Goal: Information Seeking & Learning: Learn about a topic

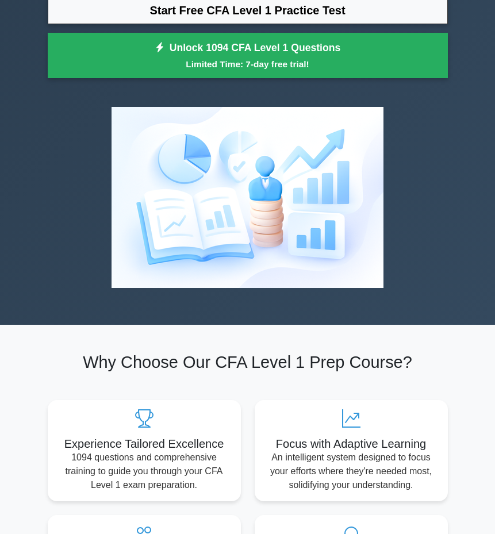
scroll to position [112, 0]
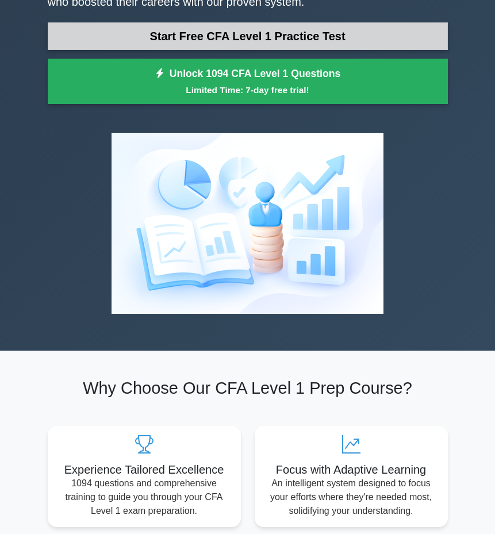
click at [328, 29] on link "Start Free CFA Level 1 Practice Test" at bounding box center [248, 36] width 400 height 28
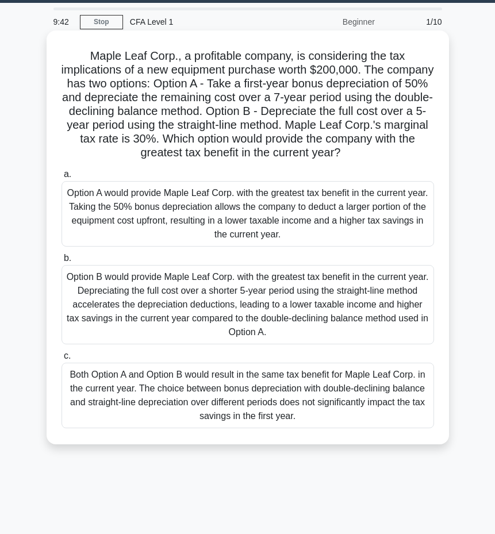
scroll to position [29, 0]
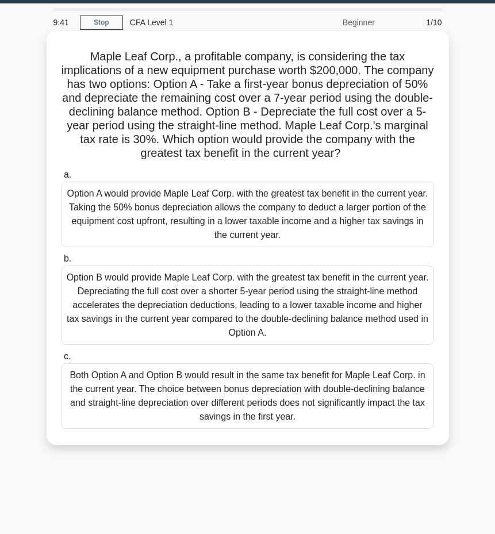
click at [263, 389] on div "Both Option A and Option B would result in the same tax benefit for Maple Leaf …" at bounding box center [248, 396] width 373 height 66
click at [62, 360] on input "c. Both Option A and Option B would result in the same tax benefit for Maple Le…" at bounding box center [62, 356] width 0 height 7
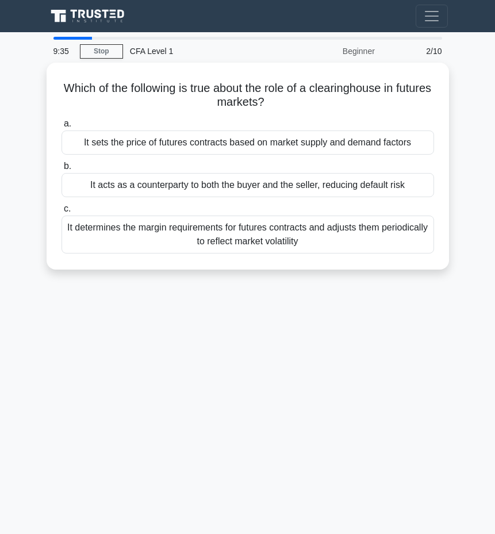
scroll to position [0, 0]
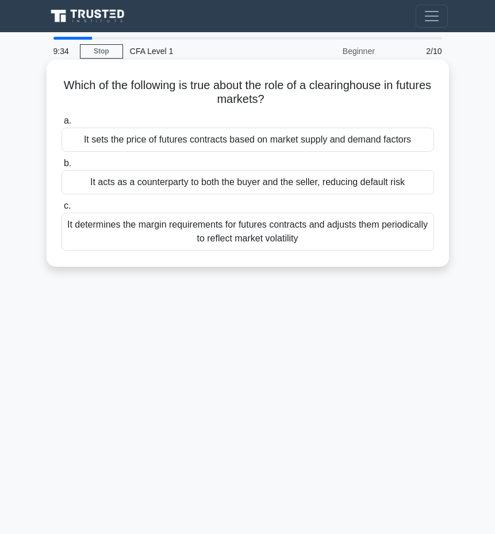
click at [278, 144] on div "It sets the price of futures contracts based on market supply and demand factors" at bounding box center [248, 140] width 373 height 24
click at [62, 125] on input "a. It sets the price of futures contracts based on market supply and demand fac…" at bounding box center [62, 120] width 0 height 7
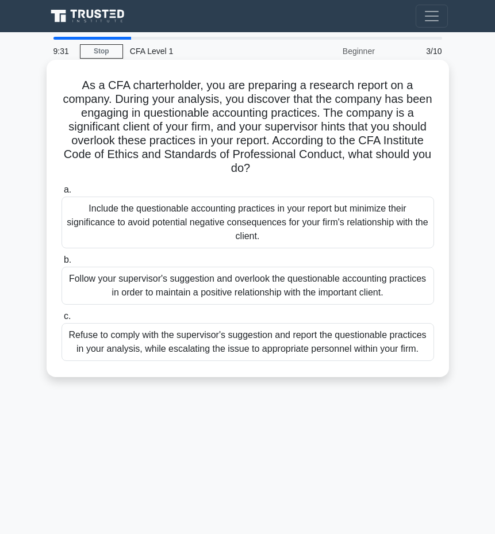
click at [271, 351] on div "Refuse to comply with the supervisor's suggestion and report the questionable p…" at bounding box center [248, 342] width 373 height 38
click at [62, 320] on input "c. Refuse to comply with the supervisor's suggestion and report the questionabl…" at bounding box center [62, 316] width 0 height 7
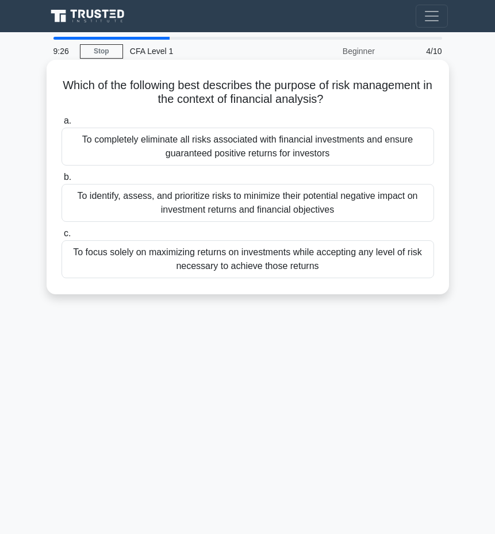
click at [286, 156] on div "To completely eliminate all risks associated with financial investments and ens…" at bounding box center [248, 147] width 373 height 38
click at [62, 125] on input "a. To completely eliminate all risks associated with financial investments and …" at bounding box center [62, 120] width 0 height 7
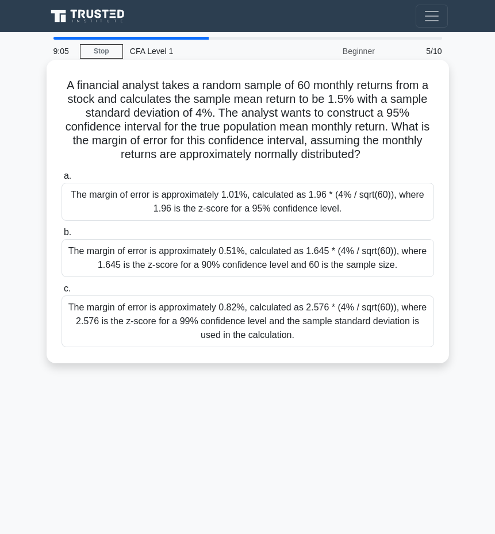
click at [264, 305] on div "The margin of error is approximately 0.82%, calculated as 2.576 * (4% / sqrt(60…" at bounding box center [248, 321] width 373 height 52
click at [62, 293] on input "c. The margin of error is approximately 0.82%, calculated as 2.576 * (4% / sqrt…" at bounding box center [62, 288] width 0 height 7
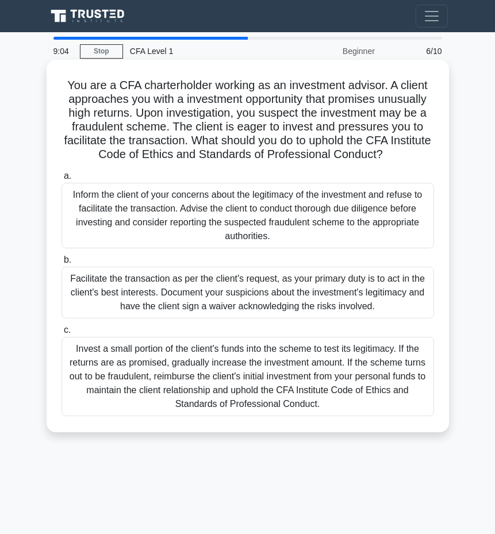
click at [286, 374] on div "Invest a small portion of the client's funds into the scheme to test its legiti…" at bounding box center [248, 376] width 373 height 79
click at [62, 334] on input "c. Invest a small portion of the client's funds into the scheme to test its leg…" at bounding box center [62, 330] width 0 height 7
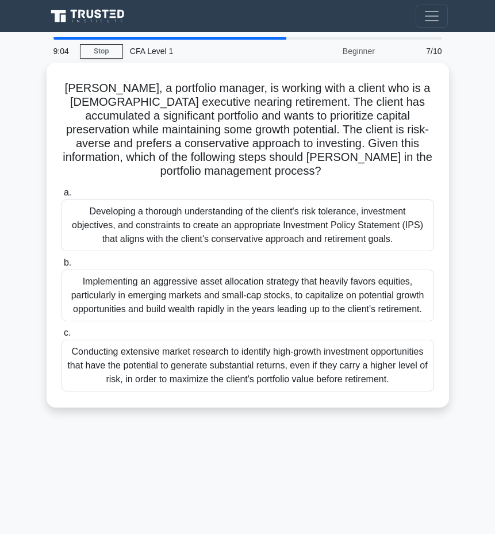
click at [286, 373] on div "Conducting extensive market research to identify high-growth investment opportu…" at bounding box center [248, 366] width 373 height 52
click at [62, 337] on input "c. Conducting extensive market research to identify high-growth investment oppo…" at bounding box center [62, 332] width 0 height 7
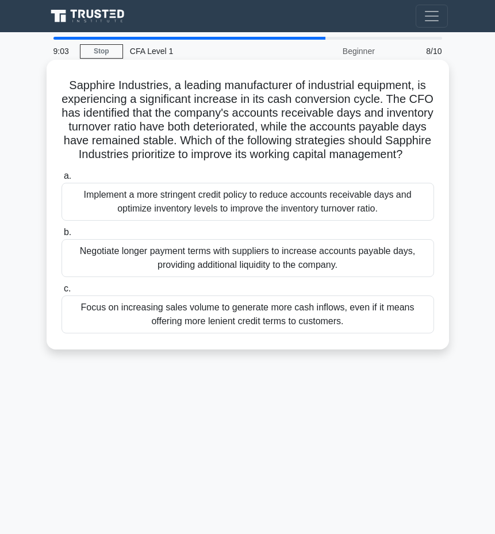
click at [295, 324] on div "Focus on increasing sales volume to generate more cash inflows, even if it mean…" at bounding box center [248, 314] width 373 height 38
click at [62, 293] on input "c. Focus on increasing sales volume to generate more cash inflows, even if it m…" at bounding box center [62, 288] width 0 height 7
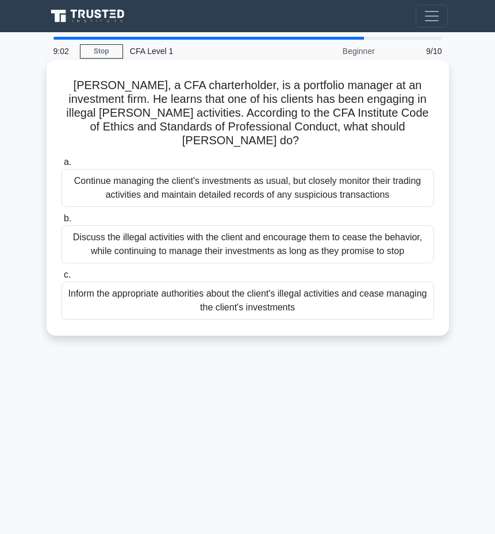
click at [300, 268] on label "c. Inform the appropriate authorities about the client's illegal activities and…" at bounding box center [248, 294] width 373 height 52
click at [62, 271] on input "c. Inform the appropriate authorities about the client's illegal activities and…" at bounding box center [62, 274] width 0 height 7
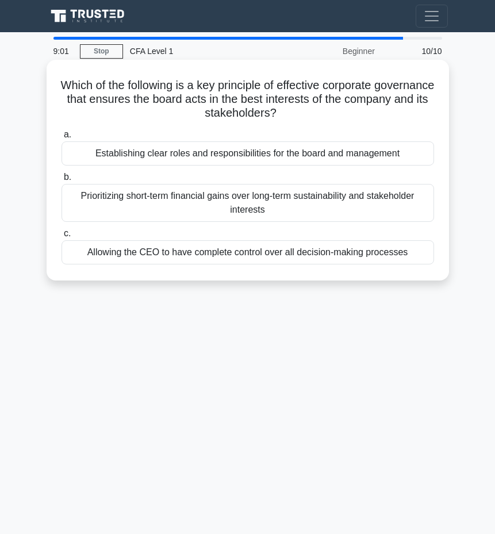
click at [295, 208] on div "Prioritizing short-term financial gains over long-term sustainability and stake…" at bounding box center [248, 203] width 373 height 38
click at [62, 181] on input "b. Prioritizing short-term financial gains over long-term sustainability and st…" at bounding box center [62, 177] width 0 height 7
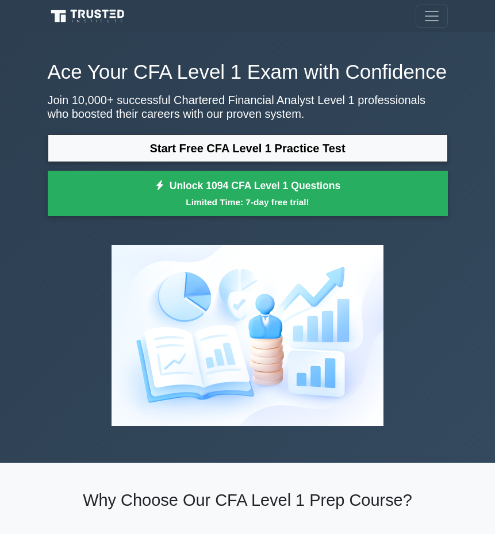
scroll to position [112, 0]
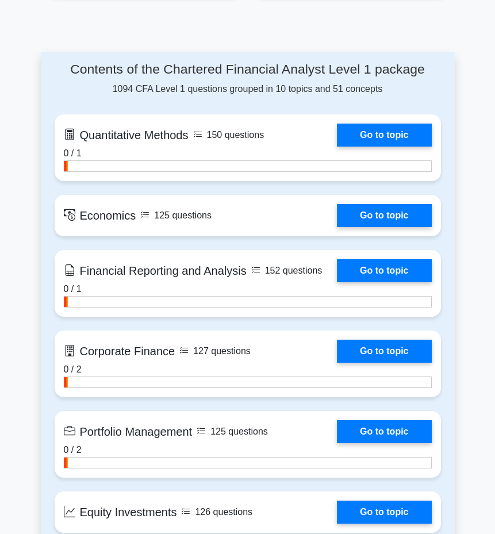
scroll to position [772, 0]
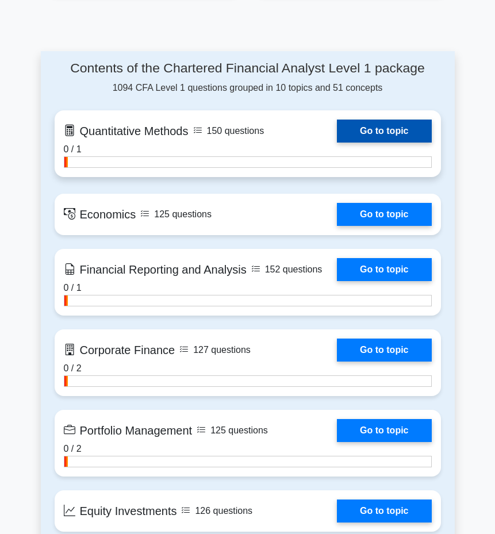
click at [360, 133] on link "Go to topic" at bounding box center [384, 131] width 94 height 23
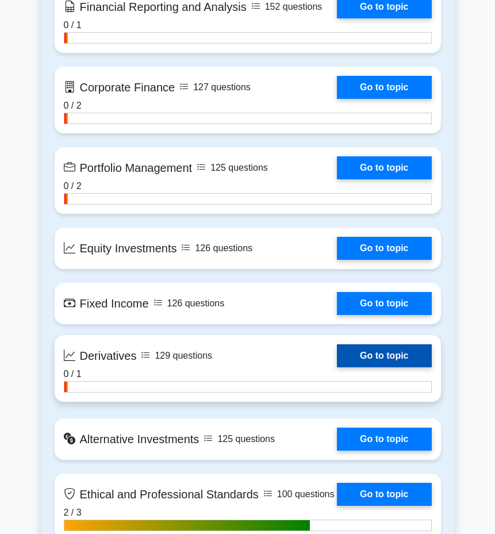
scroll to position [1035, 0]
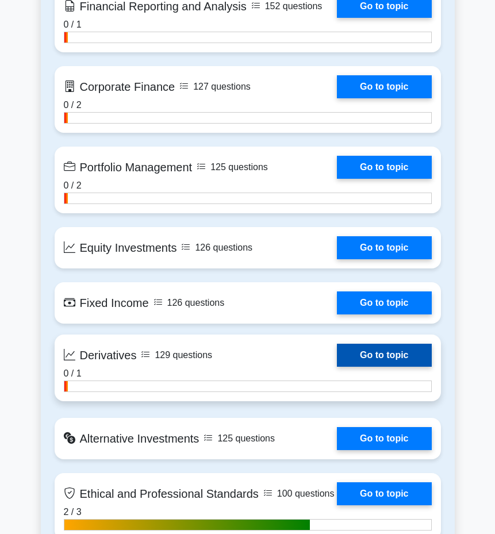
click at [373, 353] on link "Go to topic" at bounding box center [384, 355] width 94 height 23
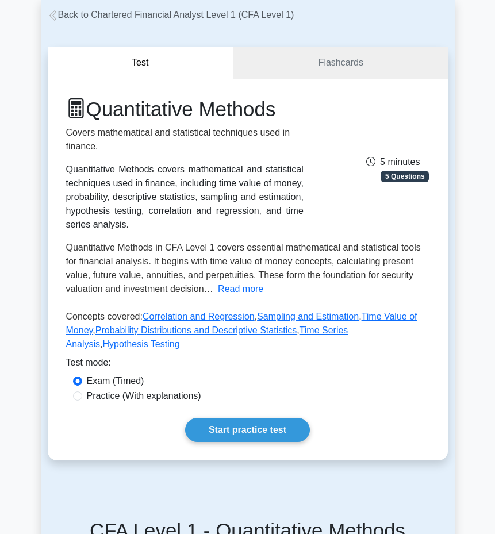
scroll to position [62, 0]
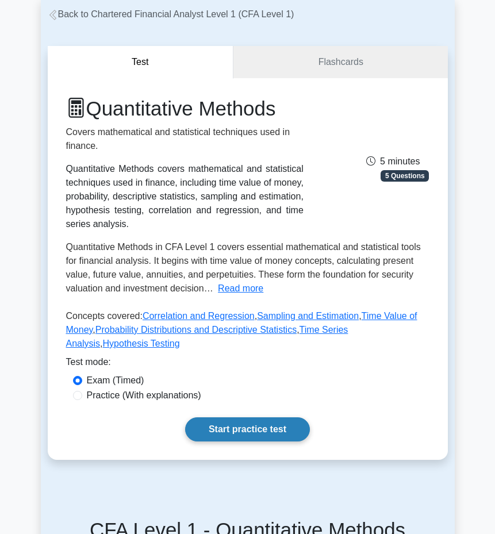
click at [243, 432] on link "Start practice test" at bounding box center [247, 429] width 125 height 24
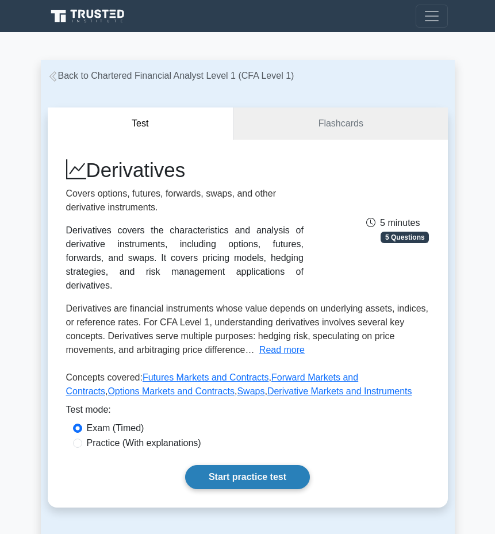
click at [257, 485] on link "Start practice test" at bounding box center [247, 477] width 125 height 24
click at [264, 114] on link "Flashcards" at bounding box center [340, 124] width 214 height 33
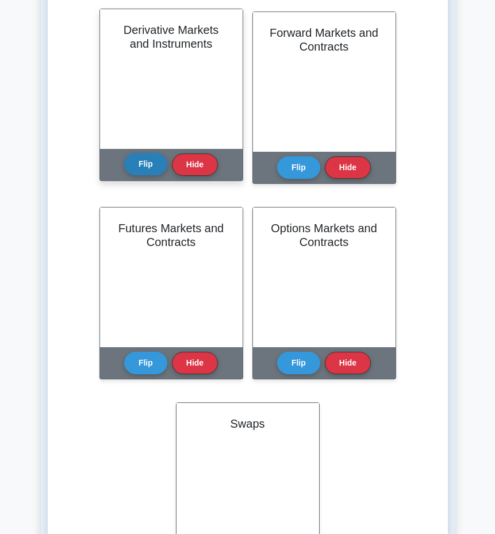
scroll to position [304, 0]
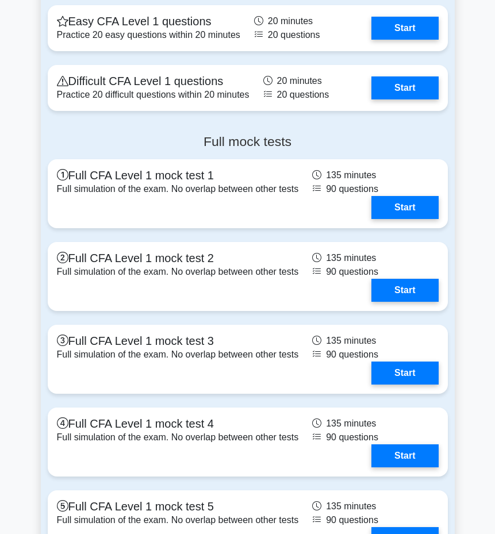
scroll to position [1920, 0]
